Goal: Navigation & Orientation: Go to known website

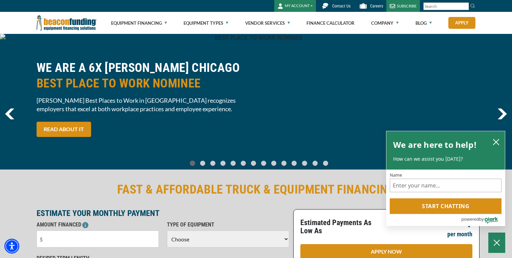
click at [296, 7] on button "MY ACCOUNT" at bounding box center [295, 6] width 42 height 12
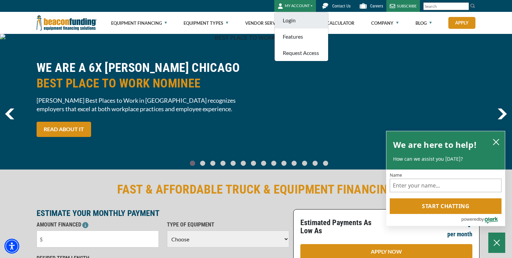
click at [290, 22] on link "Login" at bounding box center [302, 20] width 54 height 16
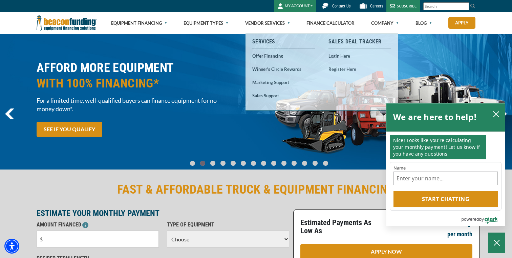
click at [290, 8] on button "MY ACCOUNT" at bounding box center [295, 6] width 42 height 12
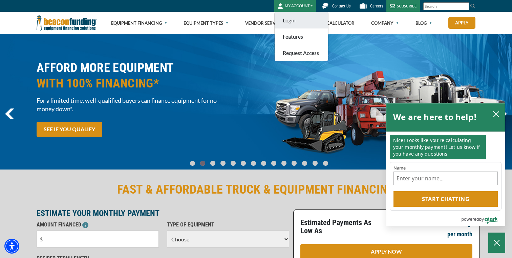
click at [290, 22] on link "Login" at bounding box center [302, 20] width 54 height 16
